Goal: Transaction & Acquisition: Purchase product/service

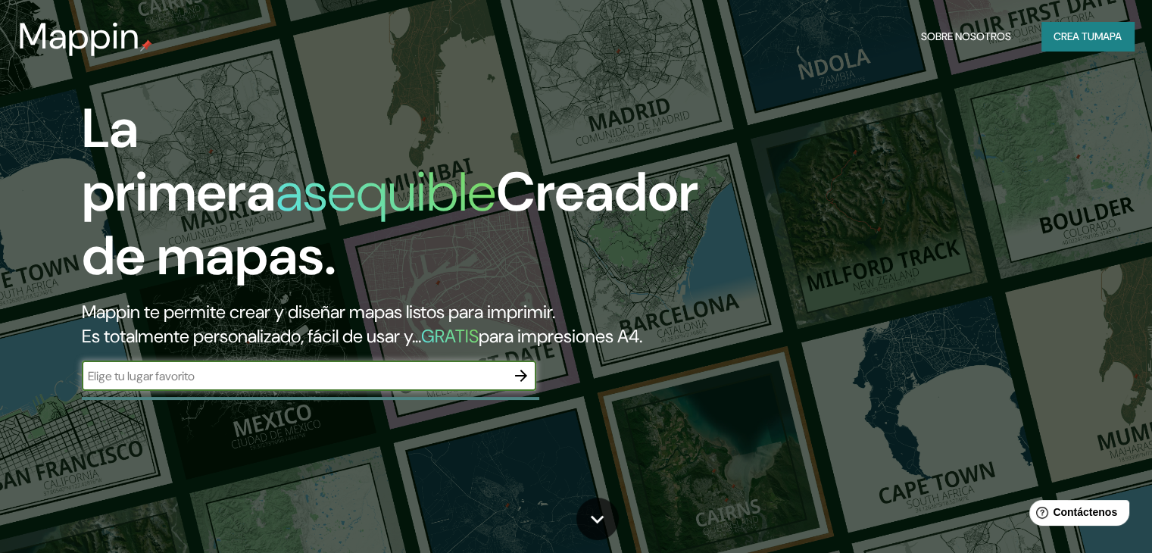
click at [364, 385] on input "text" at bounding box center [294, 375] width 424 height 17
click at [376, 385] on input "text" at bounding box center [294, 375] width 424 height 17
type input "b"
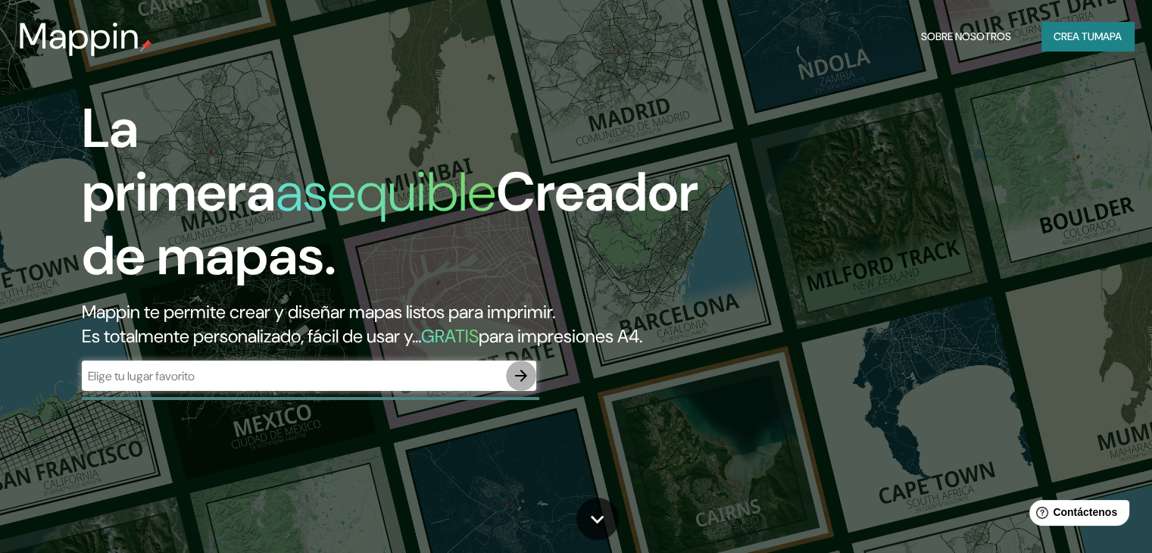
click at [521, 385] on icon "button" at bounding box center [521, 376] width 18 height 18
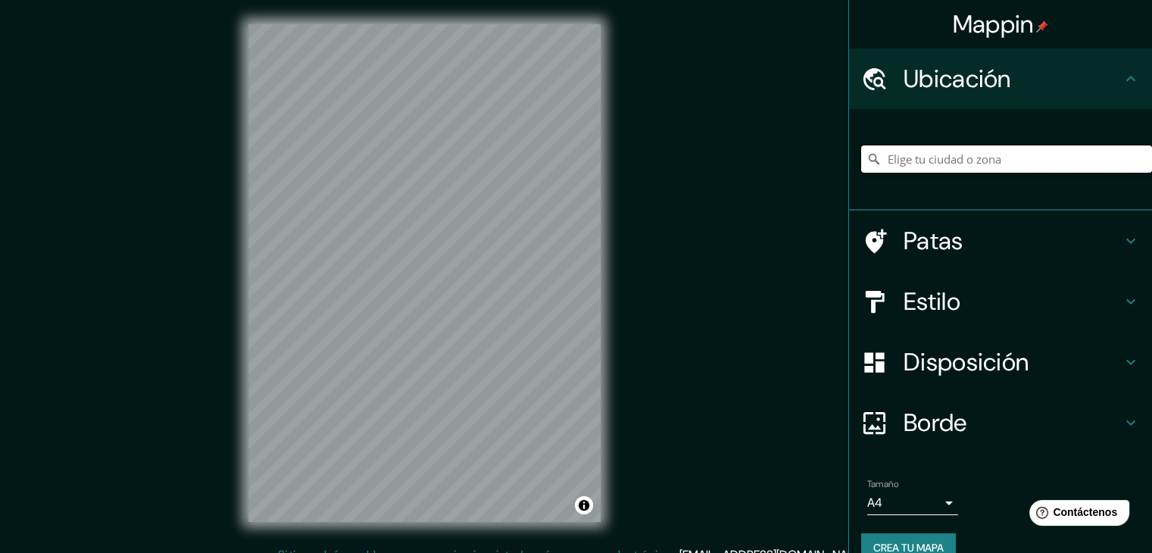
click at [951, 161] on input "Elige tu ciudad o zona" at bounding box center [1006, 158] width 291 height 27
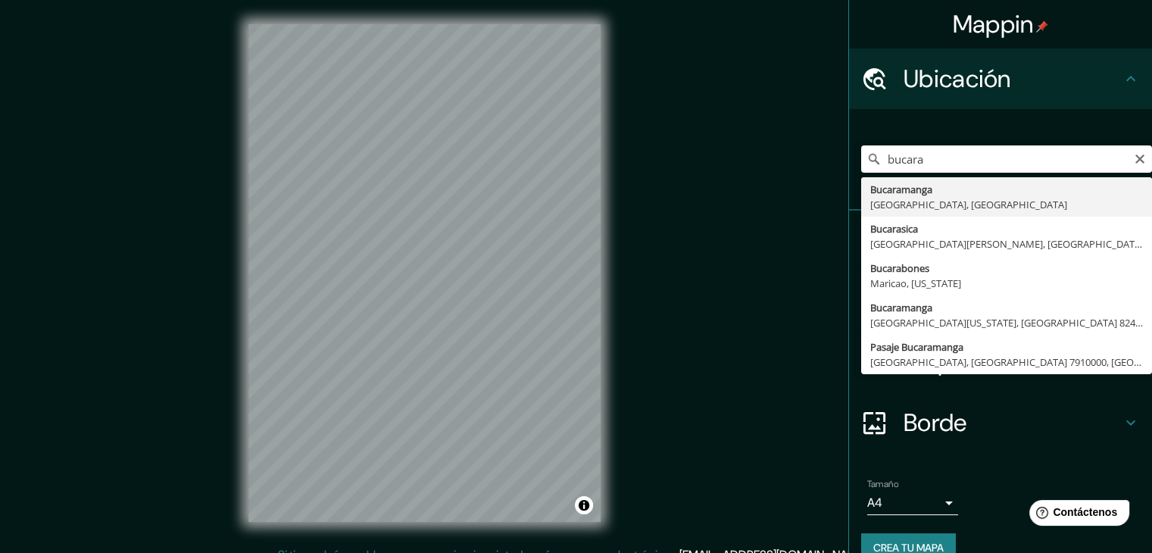
type input "Bucaramanga, [GEOGRAPHIC_DATA], [GEOGRAPHIC_DATA]"
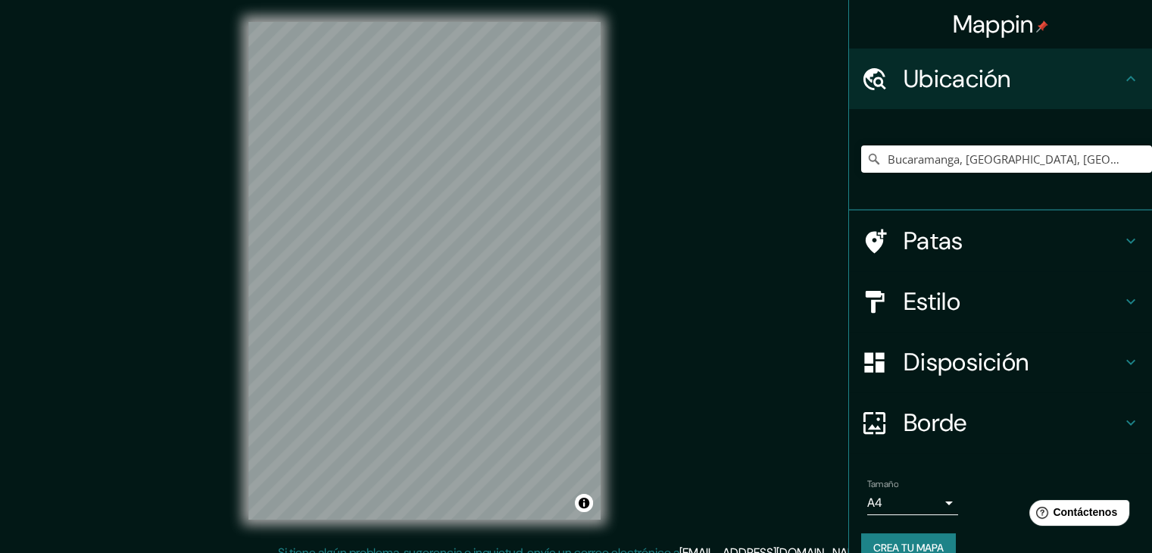
scroll to position [5, 0]
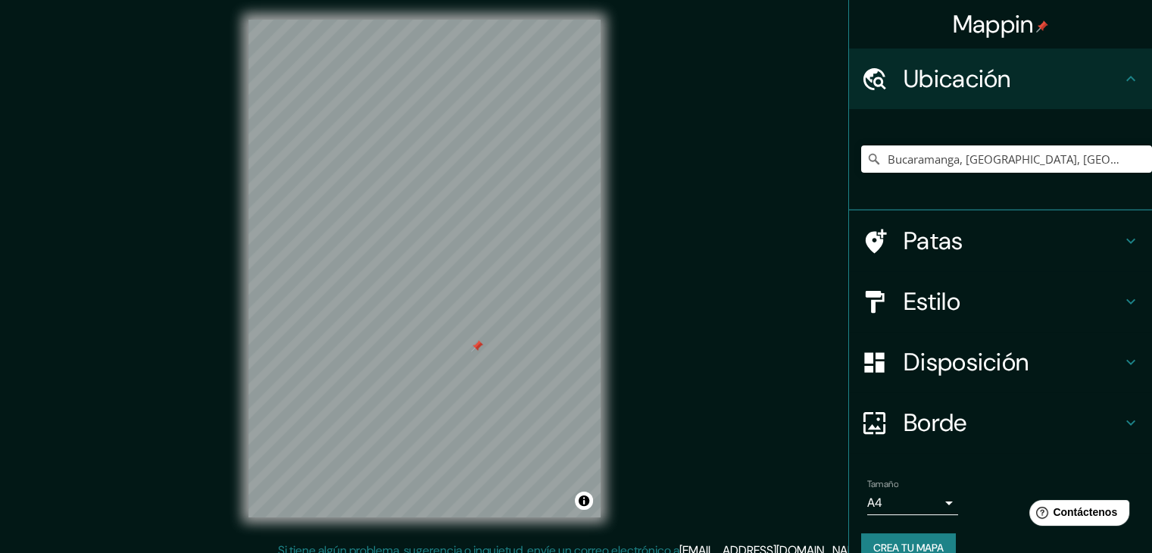
drag, startPoint x: 455, startPoint y: 352, endPoint x: 479, endPoint y: 346, distance: 24.2
click at [478, 343] on div at bounding box center [477, 346] width 12 height 12
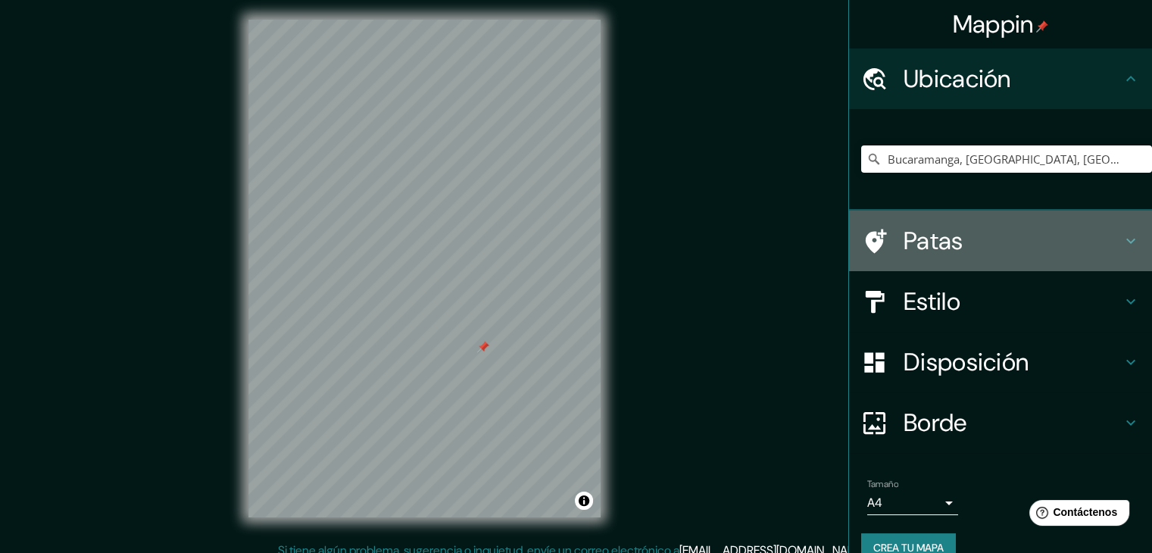
click at [973, 229] on h4 "Patas" at bounding box center [1013, 241] width 218 height 30
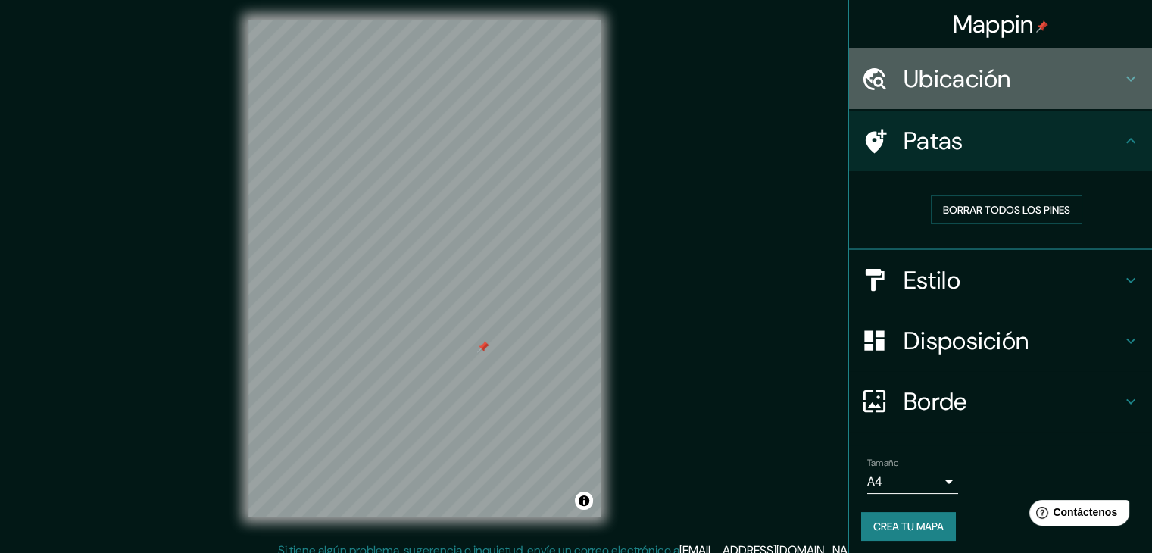
click at [986, 90] on font "Ubicación" at bounding box center [958, 79] width 108 height 32
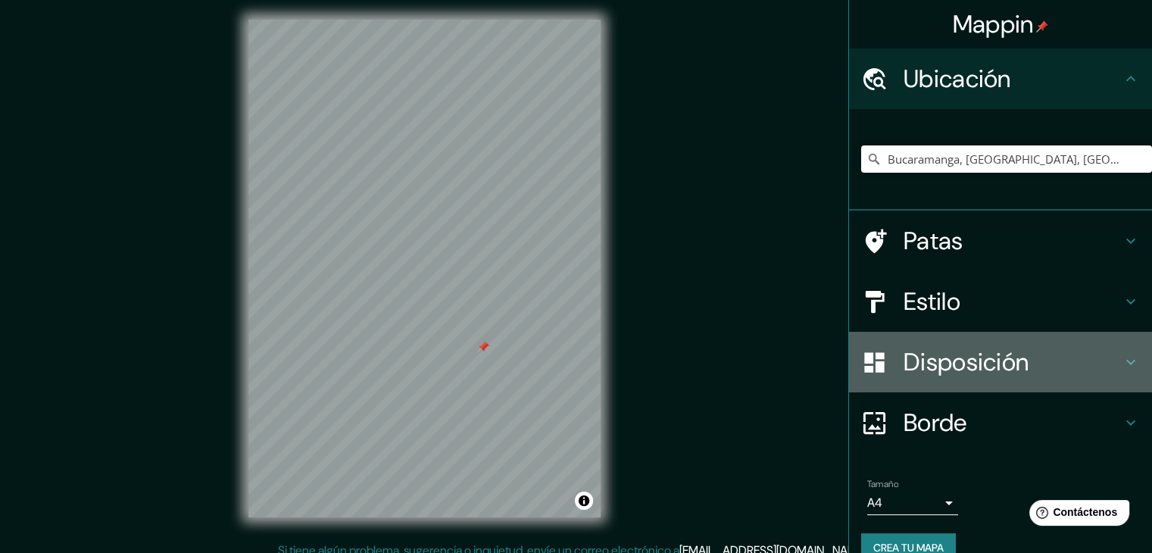
click at [955, 363] on font "Disposición" at bounding box center [966, 362] width 125 height 32
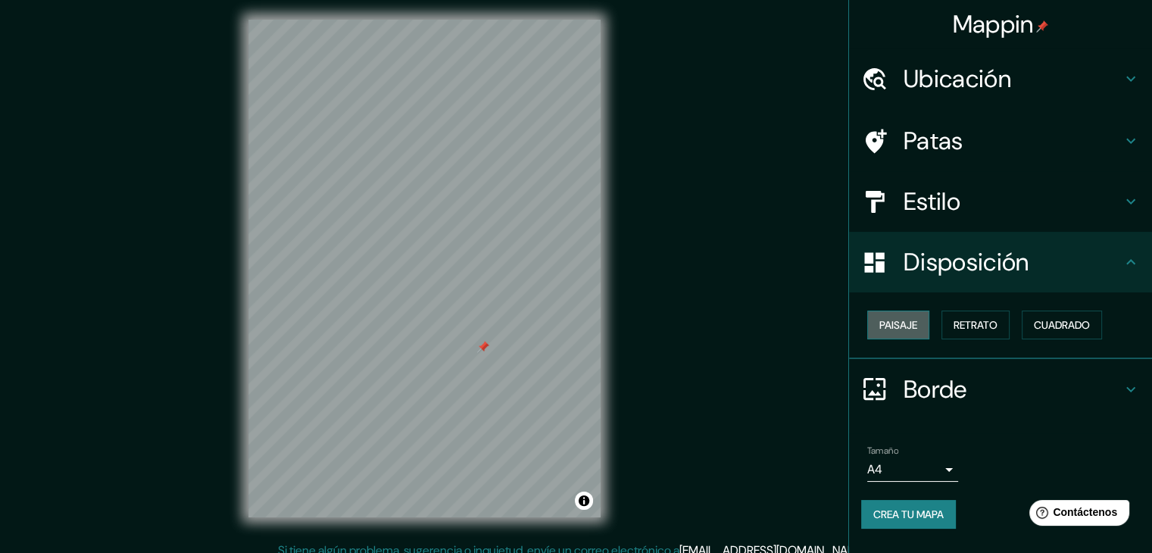
click at [910, 322] on font "Paisaje" at bounding box center [898, 325] width 38 height 14
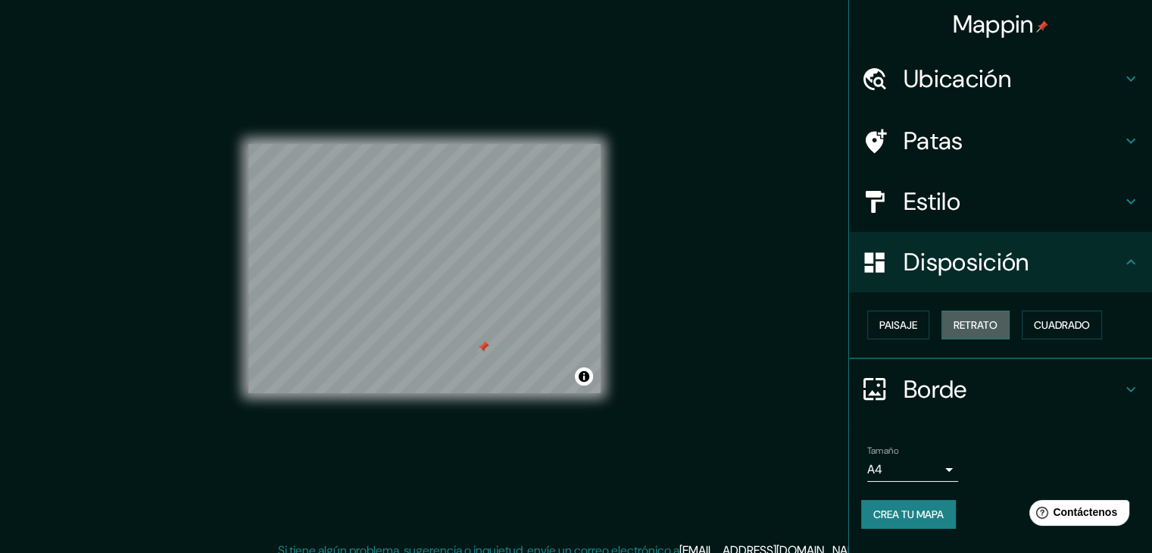
click at [984, 319] on font "Retrato" at bounding box center [976, 325] width 44 height 14
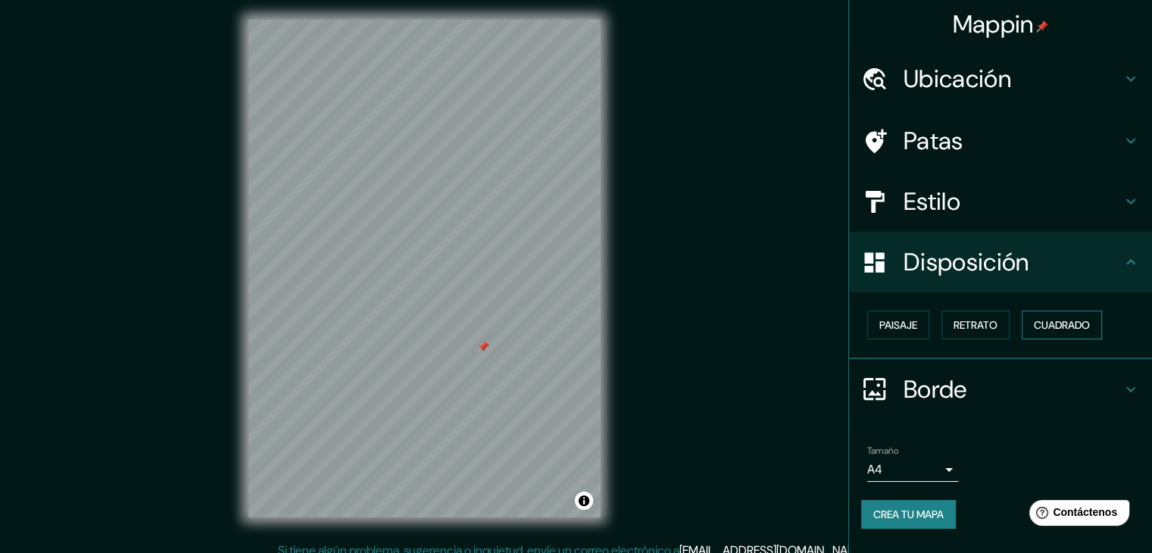
click at [1062, 322] on font "Cuadrado" at bounding box center [1062, 325] width 56 height 14
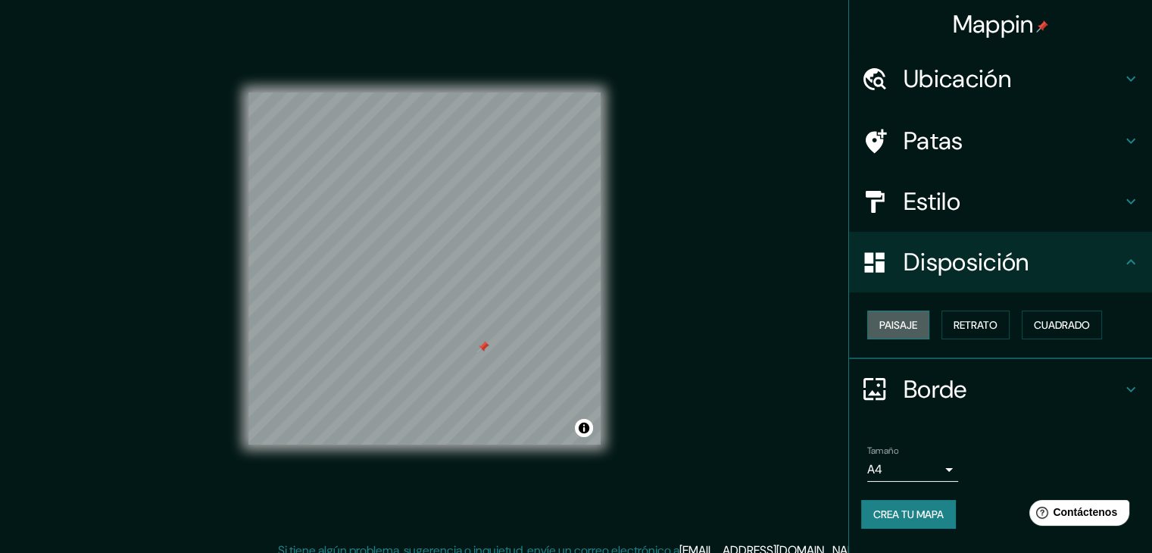
click at [901, 320] on font "Paisaje" at bounding box center [898, 325] width 38 height 14
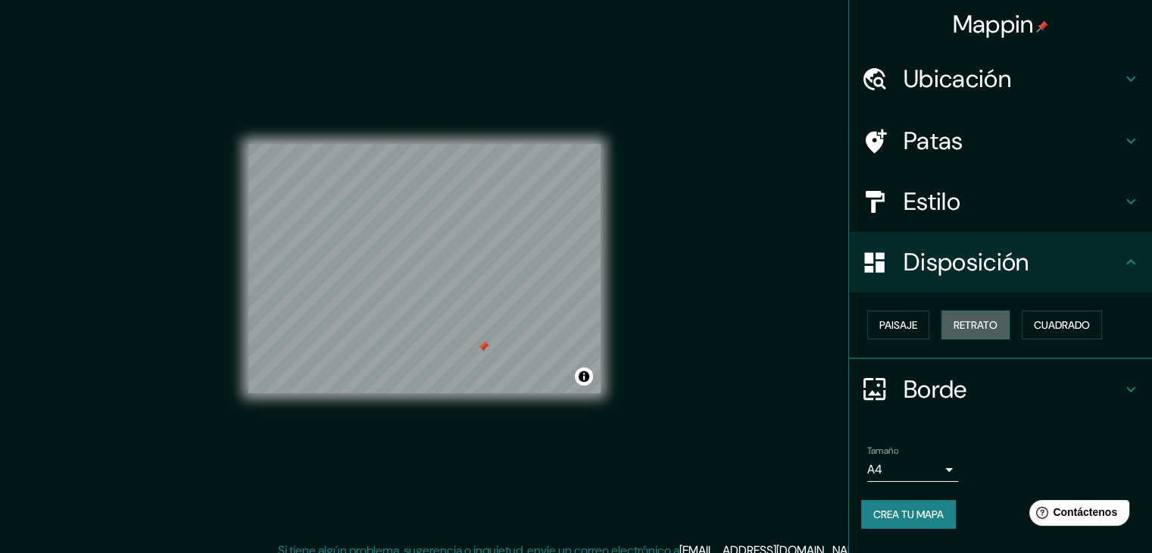
click at [960, 320] on font "Retrato" at bounding box center [976, 325] width 44 height 14
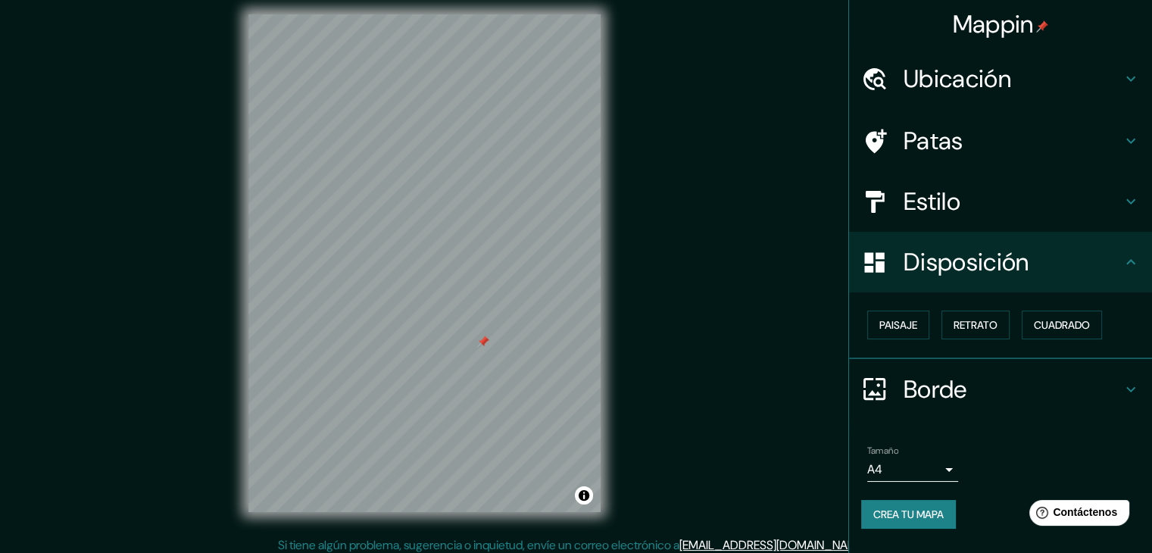
scroll to position [0, 0]
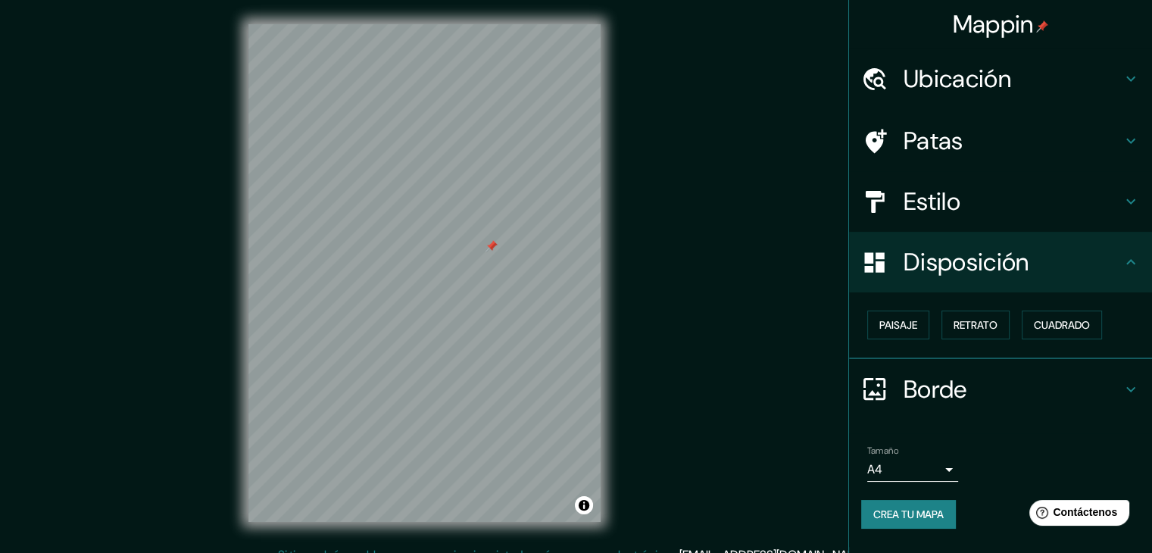
click at [1018, 218] on div "Estilo" at bounding box center [1000, 201] width 303 height 61
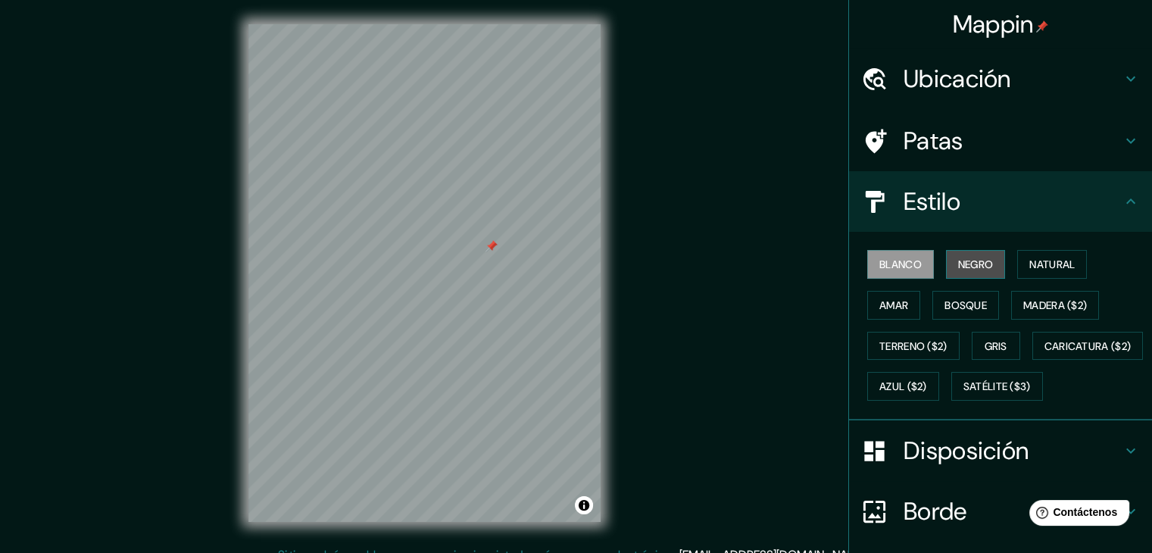
click at [986, 261] on button "Negro" at bounding box center [976, 264] width 60 height 29
click at [885, 299] on font "Amar" at bounding box center [893, 305] width 29 height 14
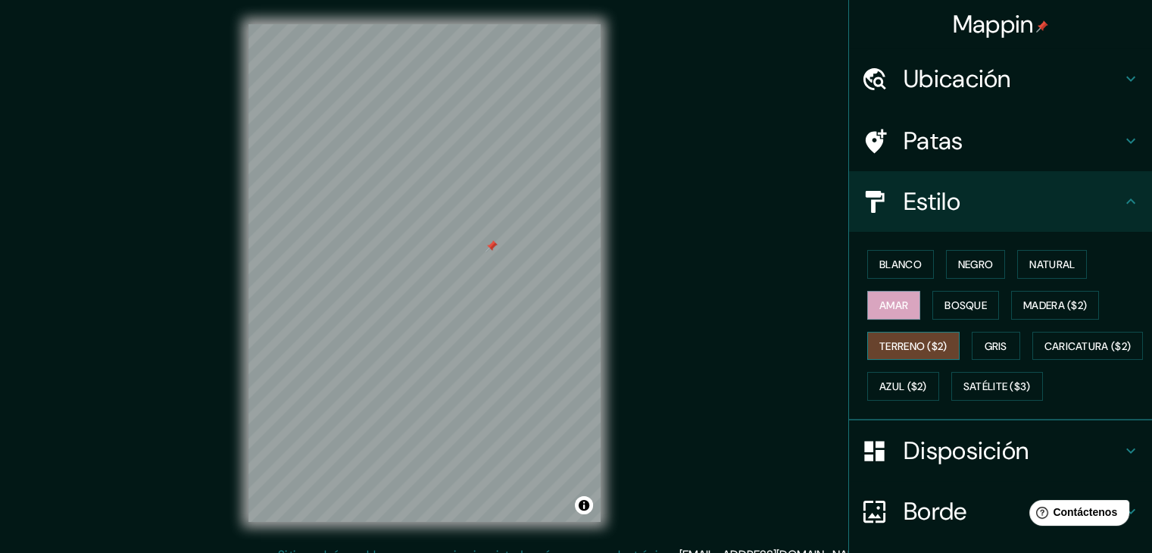
click at [915, 348] on font "Terreno ($2)" at bounding box center [913, 346] width 68 height 14
click at [882, 307] on font "Amar" at bounding box center [893, 305] width 29 height 14
click at [963, 394] on font "Satélite ($3)" at bounding box center [996, 387] width 67 height 14
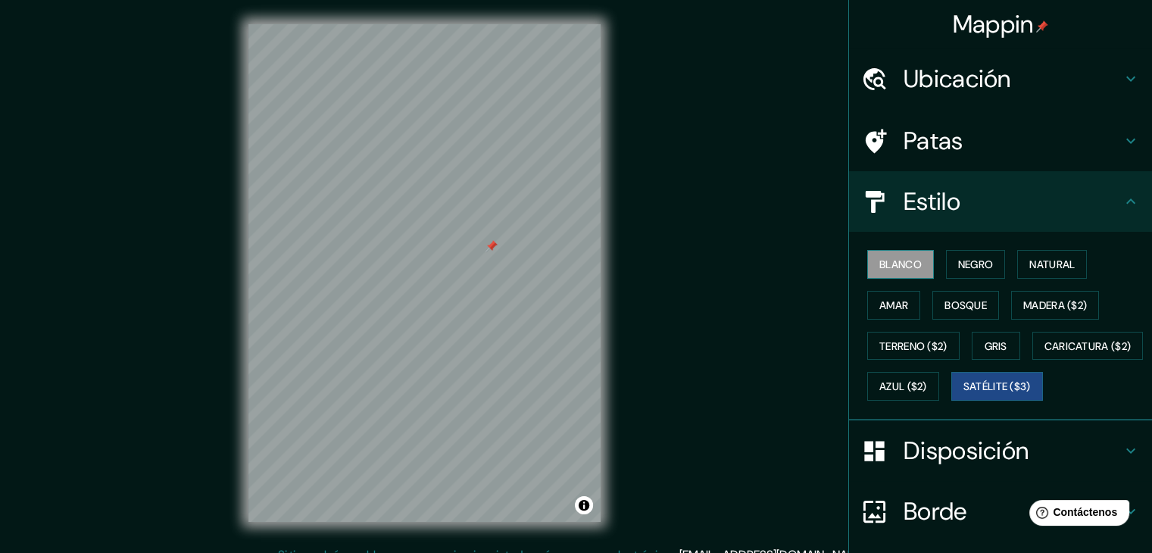
click at [889, 265] on font "Blanco" at bounding box center [900, 265] width 42 height 14
click at [958, 267] on font "Negro" at bounding box center [976, 265] width 36 height 14
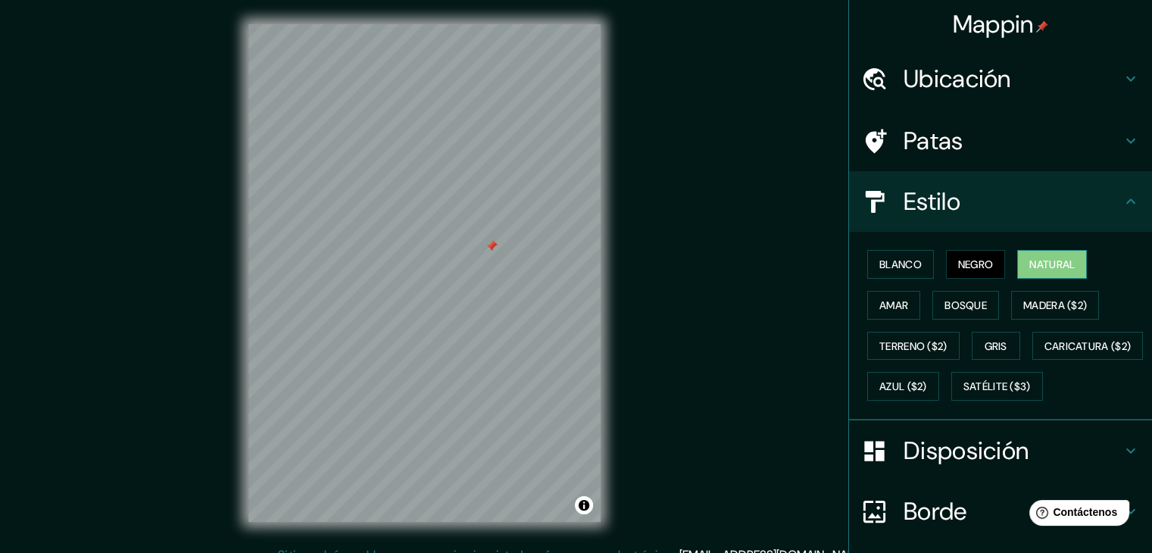
click at [1047, 273] on font "Natural" at bounding box center [1051, 265] width 45 height 20
click at [907, 261] on font "Blanco" at bounding box center [900, 265] width 42 height 14
click at [1051, 267] on font "Natural" at bounding box center [1051, 265] width 45 height 14
